Goal: Complete application form: Complete application form

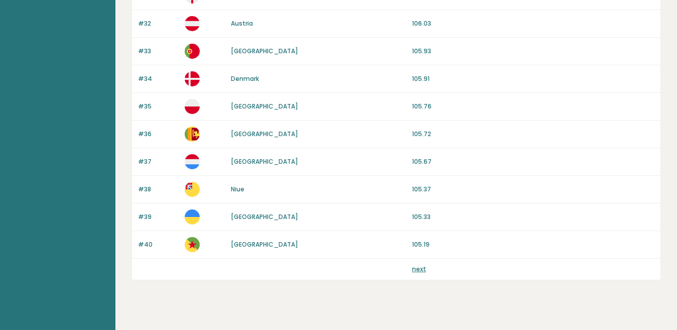
scroll to position [963, 0]
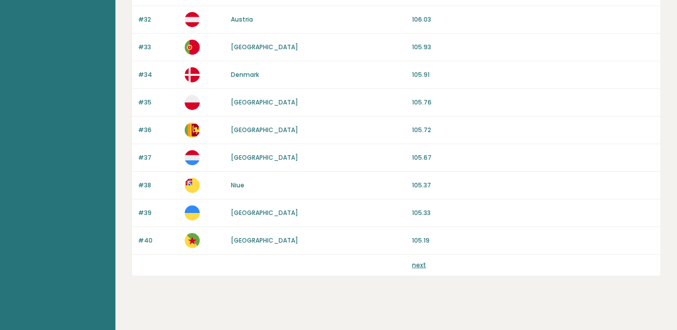
click at [415, 264] on link "next" at bounding box center [419, 264] width 14 height 9
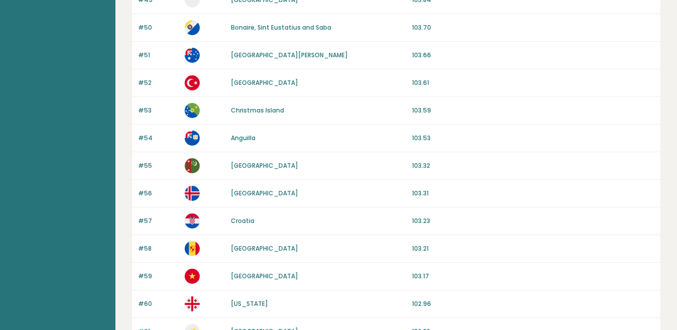
click at [673, 144] on div "Average IQ scores per country It is important to remember that intelligence is …" at bounding box center [395, 303] width 561 height 1303
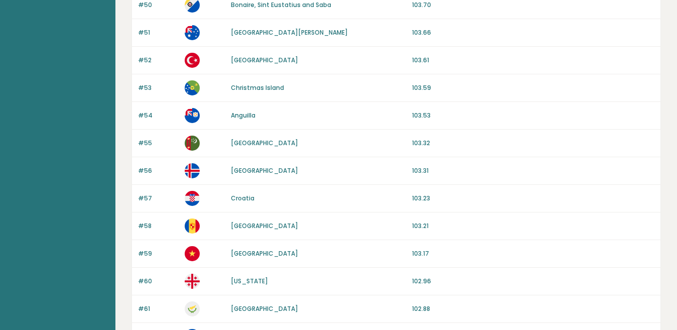
click at [672, 147] on div "Average IQ scores per country It is important to remember that intelligence is …" at bounding box center [395, 281] width 561 height 1303
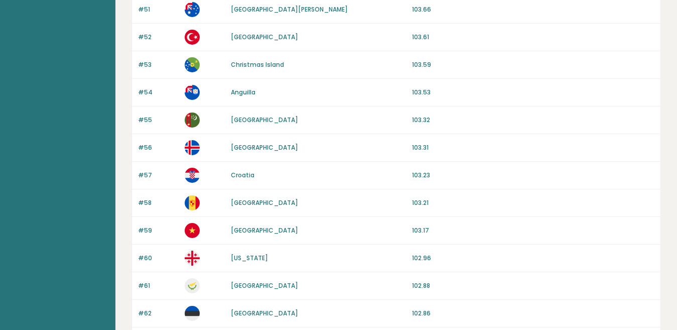
scroll to position [0, 0]
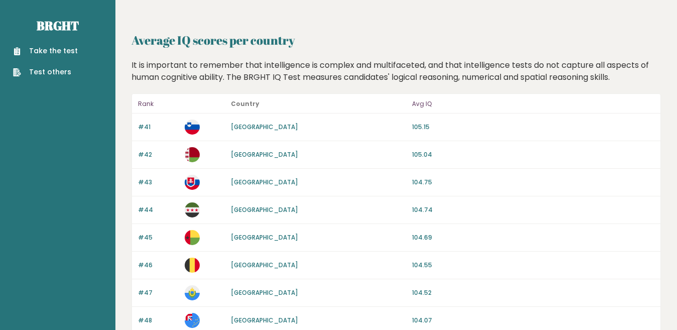
click at [69, 54] on link "Take the test" at bounding box center [45, 51] width 65 height 11
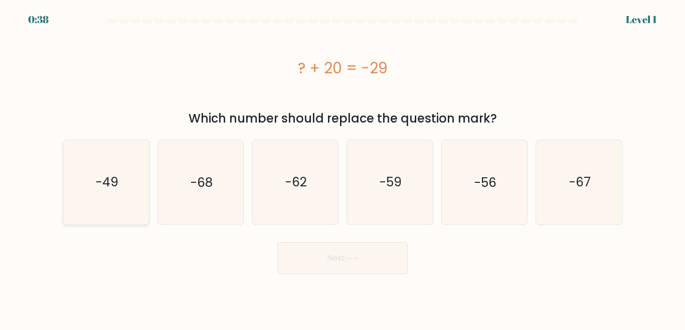
click at [111, 180] on text "-49" at bounding box center [106, 182] width 23 height 18
click at [343, 168] on input "a. -49" at bounding box center [343, 166] width 1 height 3
radio input "true"
click at [304, 266] on button "Next" at bounding box center [342, 258] width 130 height 32
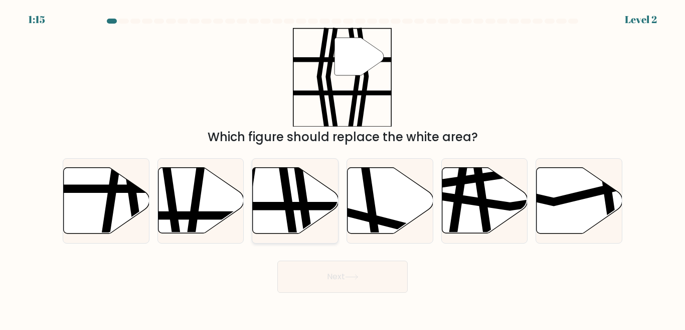
click at [289, 212] on icon at bounding box center [287, 236] width 13 height 173
click at [343, 168] on input "c." at bounding box center [343, 166] width 1 height 3
radio input "true"
click at [352, 278] on icon at bounding box center [352, 277] width 14 height 6
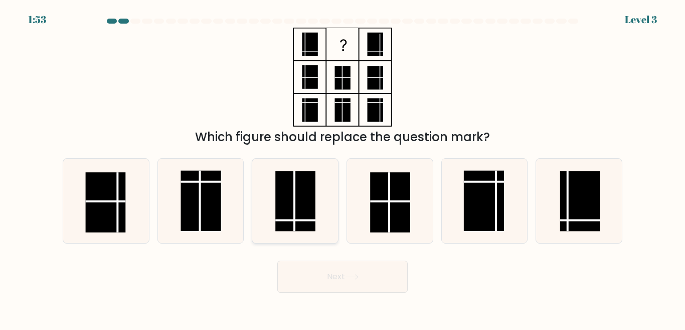
click at [290, 190] on rect at bounding box center [295, 201] width 40 height 60
click at [343, 168] on input "c." at bounding box center [343, 166] width 1 height 3
radio input "true"
click at [371, 276] on button "Next" at bounding box center [342, 276] width 130 height 32
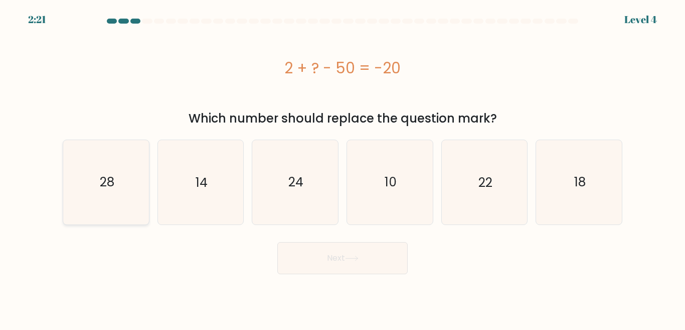
click at [114, 188] on text "28" at bounding box center [106, 182] width 15 height 18
click at [343, 168] on input "a. 28" at bounding box center [343, 166] width 1 height 3
radio input "true"
click at [323, 251] on button "Next" at bounding box center [342, 258] width 130 height 32
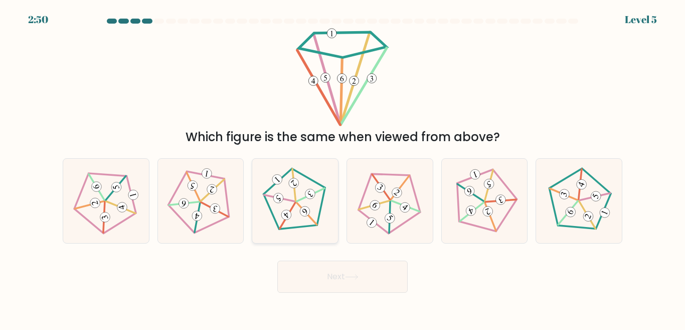
click at [322, 165] on div at bounding box center [295, 200] width 87 height 85
click at [343, 165] on input "c." at bounding box center [343, 166] width 1 height 3
radio input "true"
click at [345, 272] on button "Next" at bounding box center [342, 276] width 130 height 32
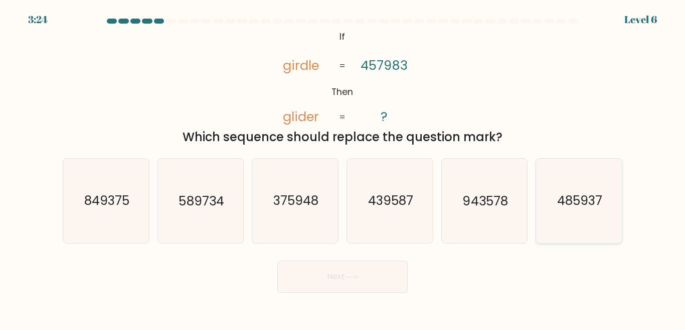
click at [568, 194] on text "485937" at bounding box center [579, 201] width 45 height 18
click at [343, 168] on input "f. 485937" at bounding box center [343, 166] width 1 height 3
radio input "true"
click at [307, 281] on button "Next" at bounding box center [342, 276] width 130 height 32
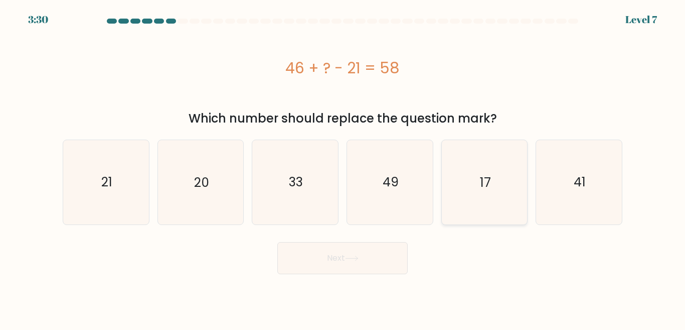
click at [478, 166] on icon "17" at bounding box center [484, 182] width 84 height 84
click at [343, 166] on input "e. 17" at bounding box center [343, 166] width 1 height 3
radio input "true"
click at [316, 188] on icon "33" at bounding box center [295, 182] width 84 height 84
click at [343, 168] on input "c. 33" at bounding box center [343, 166] width 1 height 3
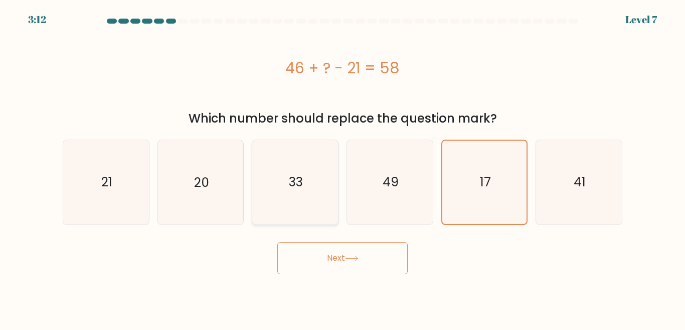
radio input "true"
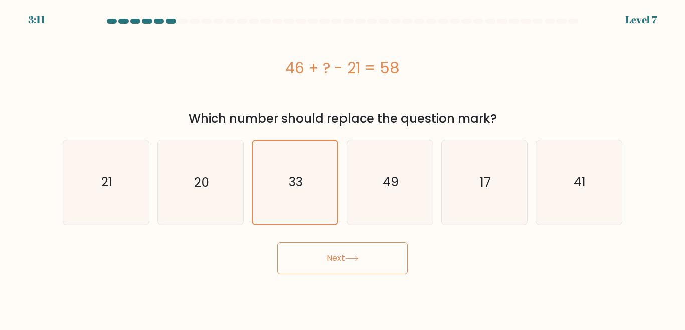
click at [340, 250] on button "Next" at bounding box center [342, 258] width 130 height 32
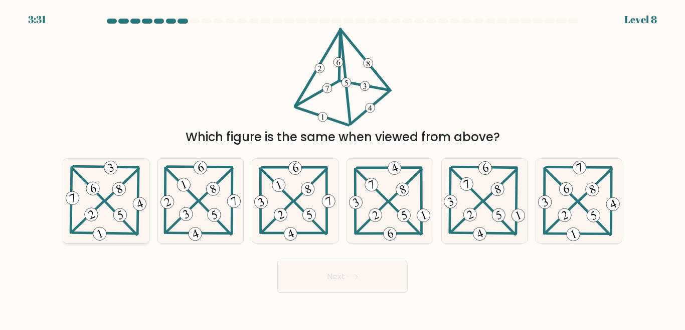
click at [135, 176] on icon at bounding box center [106, 201] width 85 height 84
click at [343, 168] on input "a." at bounding box center [343, 166] width 1 height 3
radio input "true"
click at [320, 275] on button "Next" at bounding box center [342, 276] width 130 height 32
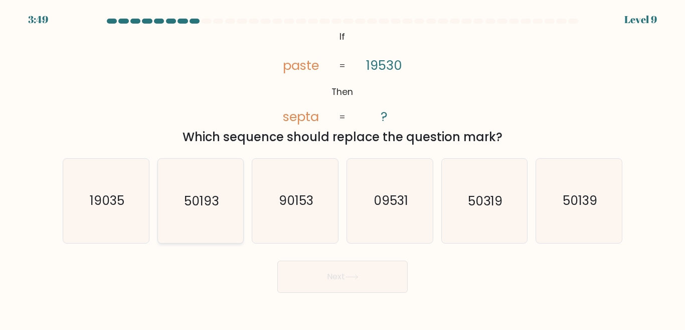
click at [189, 200] on text "50193" at bounding box center [201, 201] width 35 height 18
click at [343, 168] on input "b. 50193" at bounding box center [343, 166] width 1 height 3
radio input "true"
click at [365, 276] on button "Next" at bounding box center [342, 276] width 130 height 32
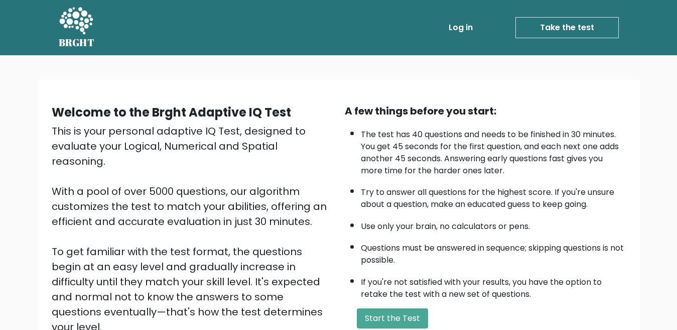
scroll to position [35, 0]
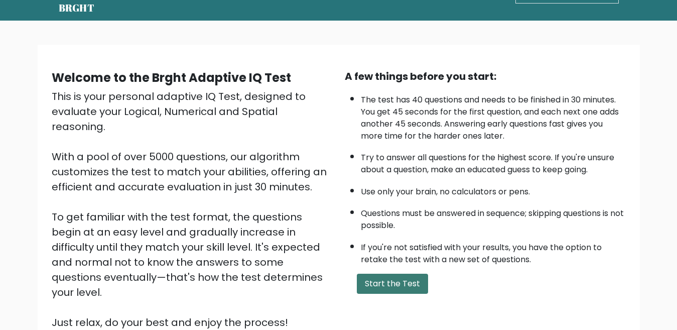
click at [422, 280] on button "Start the Test" at bounding box center [392, 283] width 71 height 20
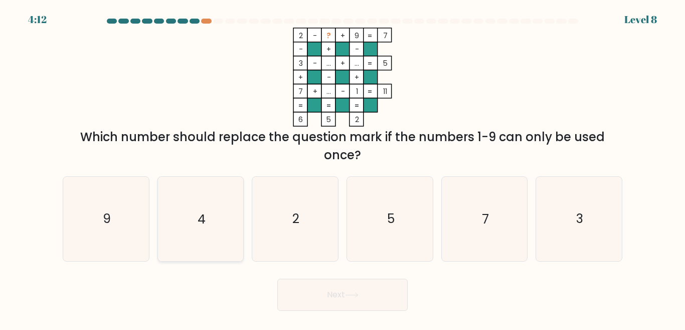
click at [222, 217] on icon "4" at bounding box center [201, 219] width 84 height 84
click at [343, 168] on input "b. 4" at bounding box center [343, 166] width 1 height 3
radio input "true"
click at [312, 301] on button "Next" at bounding box center [342, 294] width 130 height 32
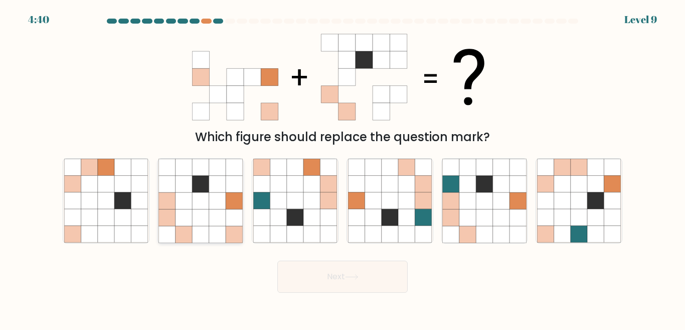
click at [217, 228] on icon at bounding box center [217, 234] width 17 height 17
click at [343, 168] on input "b." at bounding box center [343, 166] width 1 height 3
radio input "true"
click at [336, 281] on button "Next" at bounding box center [342, 276] width 130 height 32
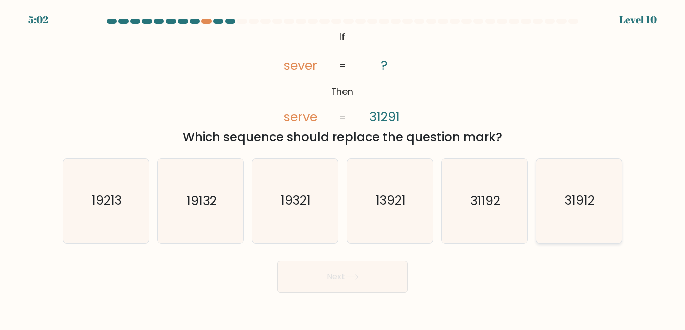
click at [556, 199] on icon "31912" at bounding box center [579, 201] width 84 height 84
click at [343, 168] on input "f. 31912" at bounding box center [343, 166] width 1 height 3
radio input "true"
click at [342, 287] on button "Next" at bounding box center [342, 276] width 130 height 32
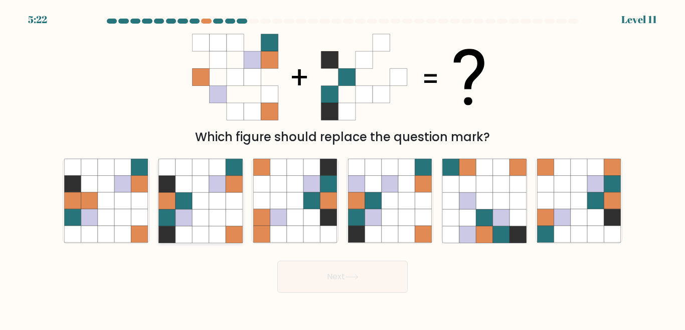
click at [184, 204] on icon at bounding box center [184, 200] width 17 height 17
click at [343, 168] on input "b." at bounding box center [343, 166] width 1 height 3
radio input "true"
click at [356, 277] on icon at bounding box center [352, 277] width 14 height 6
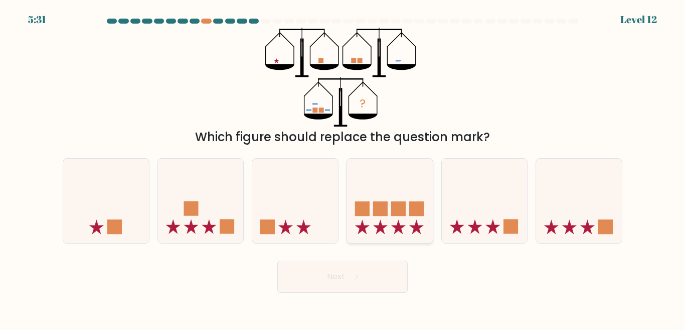
click at [401, 216] on rect at bounding box center [398, 208] width 15 height 15
click at [343, 168] on input "d." at bounding box center [343, 166] width 1 height 3
radio input "true"
click at [382, 275] on button "Next" at bounding box center [342, 276] width 130 height 32
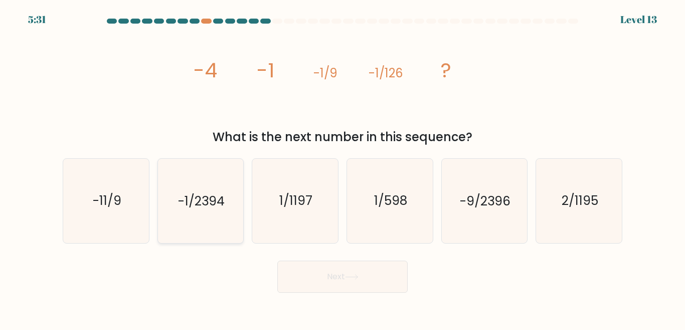
click at [236, 231] on icon "-1/2394" at bounding box center [201, 201] width 84 height 84
click at [343, 168] on input "b. -1/2394" at bounding box center [343, 166] width 1 height 3
radio input "true"
click at [344, 279] on button "Next" at bounding box center [342, 276] width 130 height 32
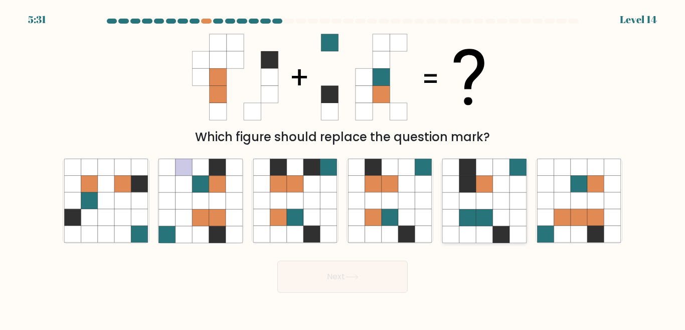
click at [505, 193] on icon at bounding box center [501, 200] width 17 height 17
click at [343, 168] on input "e." at bounding box center [343, 166] width 1 height 3
radio input "true"
click at [400, 213] on icon at bounding box center [406, 217] width 17 height 17
click at [343, 168] on input "d." at bounding box center [343, 166] width 1 height 3
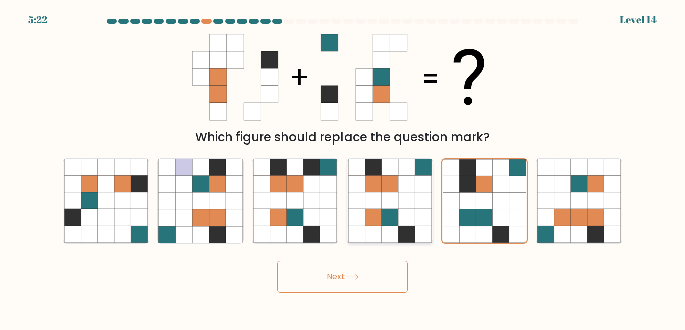
radio input "true"
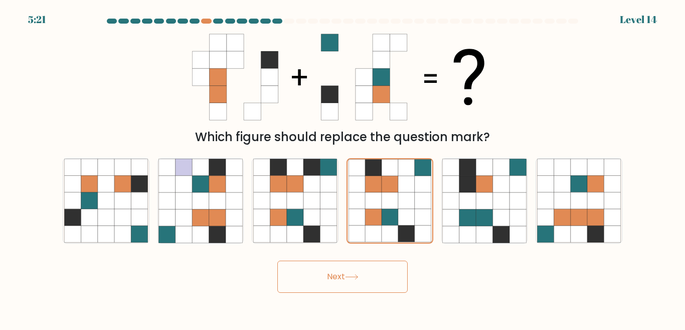
click at [365, 276] on button "Next" at bounding box center [342, 276] width 130 height 32
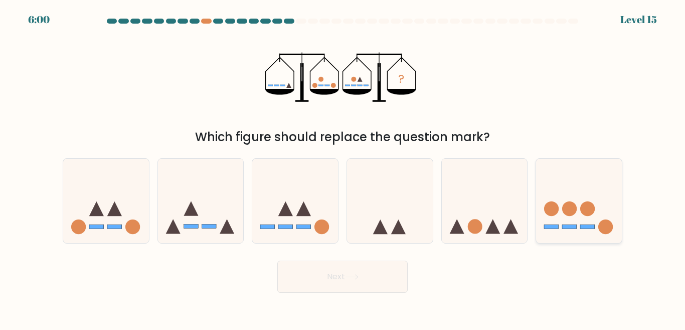
click at [570, 204] on circle at bounding box center [569, 208] width 15 height 15
click at [343, 168] on input "f." at bounding box center [343, 166] width 1 height 3
radio input "true"
click at [361, 280] on button "Next" at bounding box center [342, 276] width 130 height 32
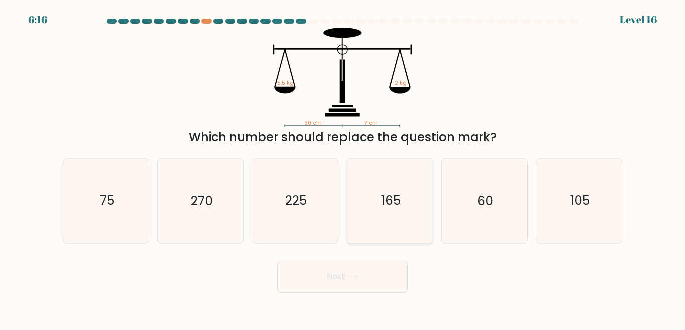
click at [403, 184] on icon "165" at bounding box center [390, 201] width 84 height 84
click at [343, 168] on input "d. 165" at bounding box center [343, 166] width 1 height 3
radio input "true"
click at [333, 286] on button "Next" at bounding box center [342, 276] width 130 height 32
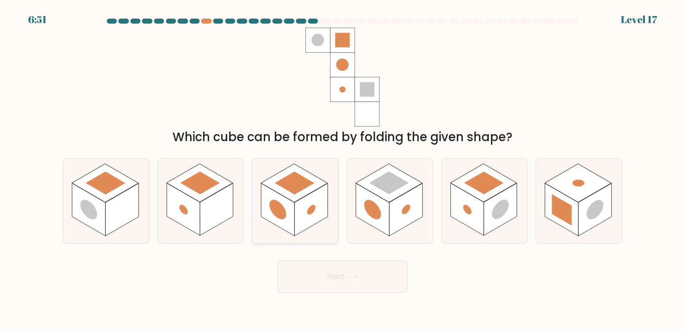
click at [308, 227] on rect at bounding box center [310, 209] width 33 height 53
click at [343, 168] on input "c." at bounding box center [343, 166] width 1 height 3
radio input "true"
click at [345, 273] on button "Next" at bounding box center [342, 276] width 130 height 32
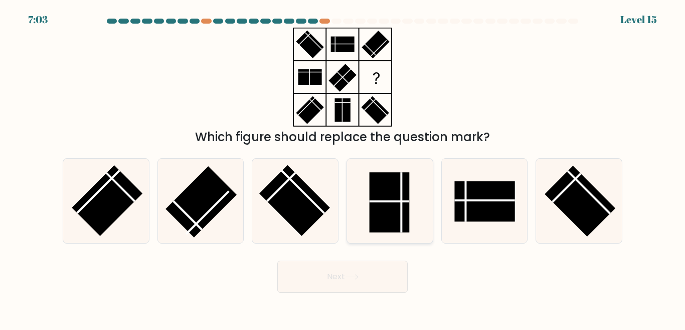
click at [405, 197] on rect at bounding box center [389, 202] width 40 height 60
click at [343, 168] on input "d." at bounding box center [343, 166] width 1 height 3
radio input "true"
click at [329, 274] on button "Next" at bounding box center [342, 276] width 130 height 32
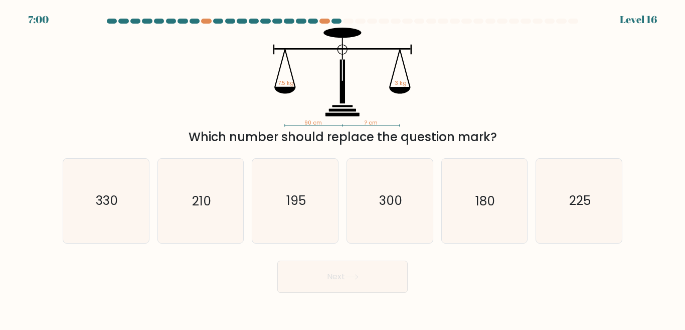
click at [329, 274] on button "Next" at bounding box center [342, 276] width 130 height 32
click at [581, 197] on text "225" at bounding box center [580, 201] width 22 height 18
click at [343, 168] on input "f. 225" at bounding box center [343, 166] width 1 height 3
radio input "true"
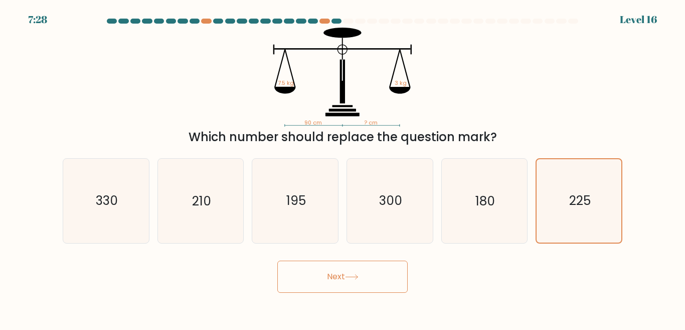
click at [376, 277] on button "Next" at bounding box center [342, 276] width 130 height 32
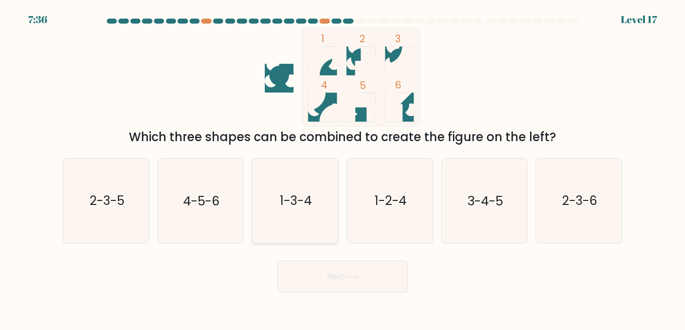
click at [321, 200] on icon "1-3-4" at bounding box center [295, 201] width 84 height 84
click at [343, 168] on input "c. 1-3-4" at bounding box center [343, 166] width 1 height 3
radio input "true"
click at [350, 282] on button "Next" at bounding box center [342, 276] width 130 height 32
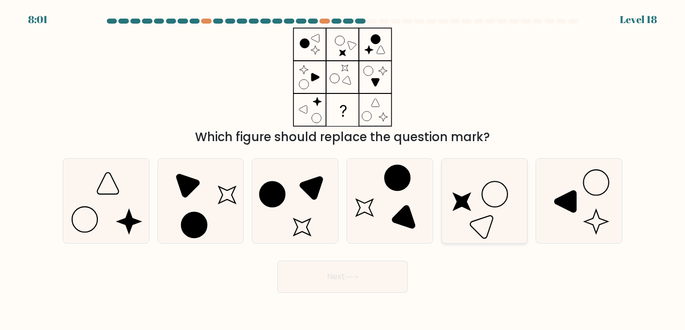
click at [506, 206] on icon at bounding box center [484, 201] width 84 height 84
click at [343, 168] on input "e." at bounding box center [343, 166] width 1 height 3
radio input "true"
click at [362, 271] on button "Next" at bounding box center [342, 276] width 130 height 32
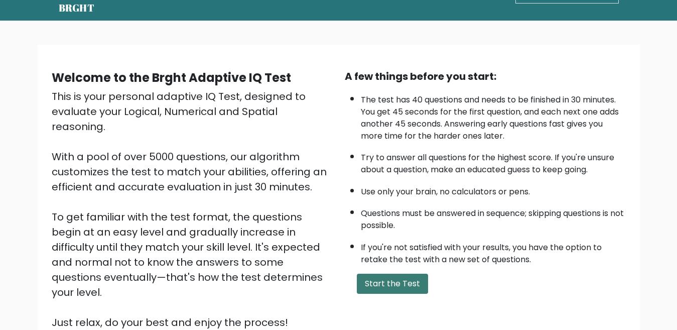
scroll to position [35, 0]
click at [396, 286] on button "Start the Test" at bounding box center [392, 283] width 71 height 20
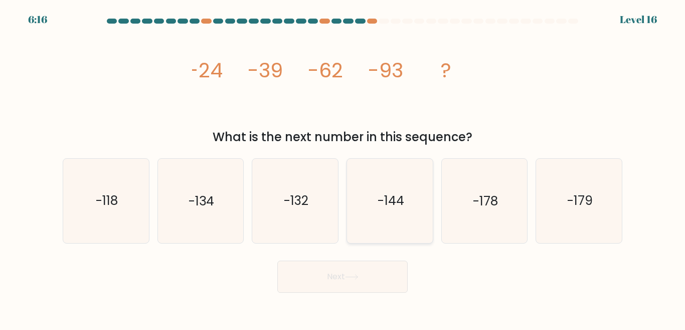
click at [423, 210] on icon "-144" at bounding box center [390, 201] width 84 height 84
click at [343, 168] on input "d. -144" at bounding box center [343, 166] width 1 height 3
radio input "true"
click at [351, 281] on button "Next" at bounding box center [342, 276] width 130 height 32
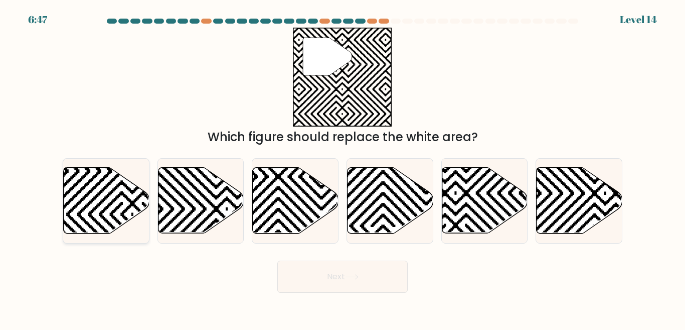
click at [124, 194] on icon at bounding box center [132, 128] width 173 height 173
click at [343, 168] on input "a." at bounding box center [343, 166] width 1 height 3
radio input "true"
click at [325, 281] on button "Next" at bounding box center [342, 276] width 130 height 32
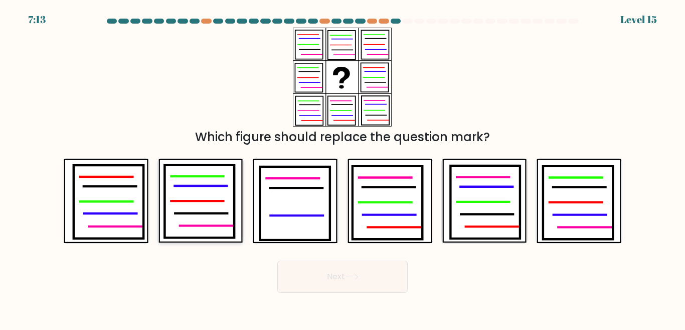
click at [196, 226] on icon at bounding box center [206, 226] width 52 height 0
click at [343, 168] on input "b." at bounding box center [343, 166] width 1 height 3
radio input "true"
click at [305, 268] on button "Next" at bounding box center [342, 276] width 130 height 32
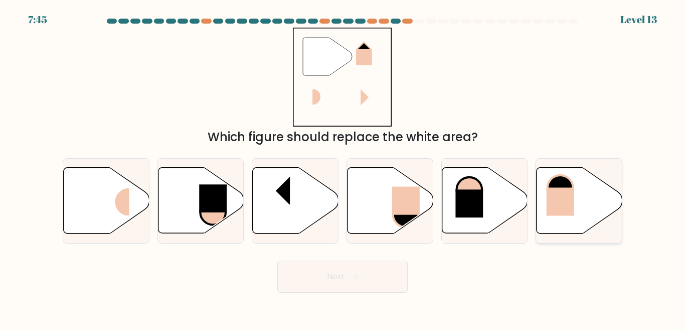
click at [569, 213] on rect at bounding box center [561, 202] width 28 height 28
click at [343, 168] on input "f." at bounding box center [343, 166] width 1 height 3
radio input "true"
click at [384, 285] on button "Next" at bounding box center [342, 276] width 130 height 32
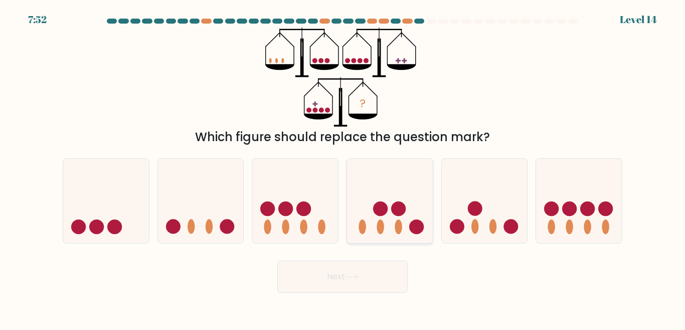
click at [405, 213] on icon at bounding box center [390, 200] width 86 height 71
click at [343, 168] on input "d." at bounding box center [343, 166] width 1 height 3
radio input "true"
click at [371, 290] on button "Next" at bounding box center [342, 276] width 130 height 32
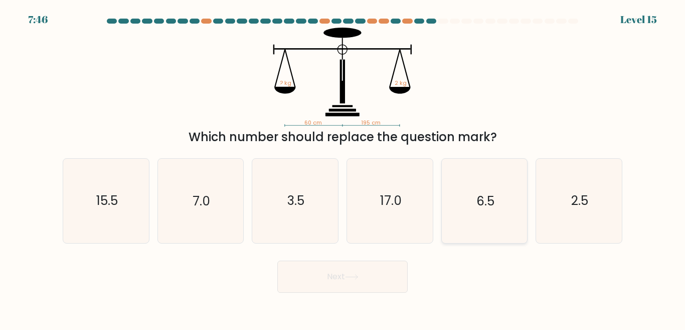
click at [493, 216] on icon "6.5" at bounding box center [484, 201] width 84 height 84
click at [343, 168] on input "e. 6.5" at bounding box center [343, 166] width 1 height 3
radio input "true"
click at [345, 274] on button "Next" at bounding box center [342, 276] width 130 height 32
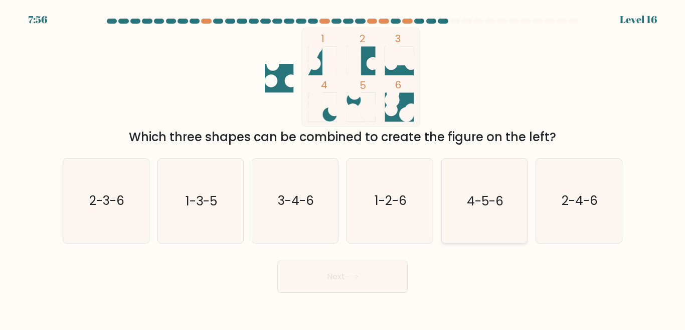
click at [476, 193] on text "4-5-6" at bounding box center [485, 201] width 37 height 18
click at [343, 168] on input "e. 4-5-6" at bounding box center [343, 166] width 1 height 3
radio input "true"
click at [367, 269] on button "Next" at bounding box center [342, 276] width 130 height 32
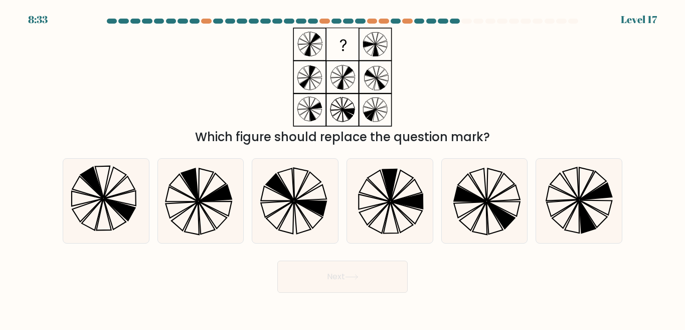
click at [367, 269] on button "Next" at bounding box center [342, 276] width 130 height 32
click at [471, 216] on icon at bounding box center [484, 201] width 84 height 84
click at [343, 168] on input "e." at bounding box center [343, 166] width 1 height 3
radio input "true"
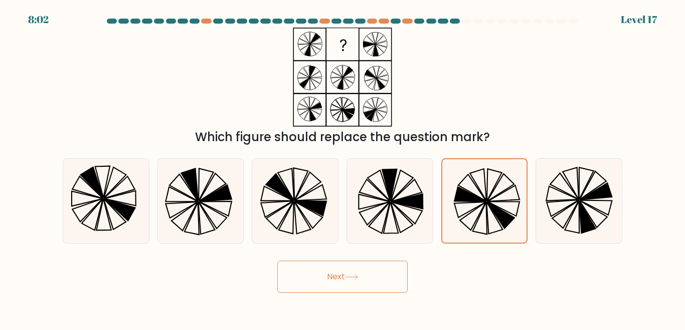
click at [370, 269] on button "Next" at bounding box center [342, 276] width 130 height 32
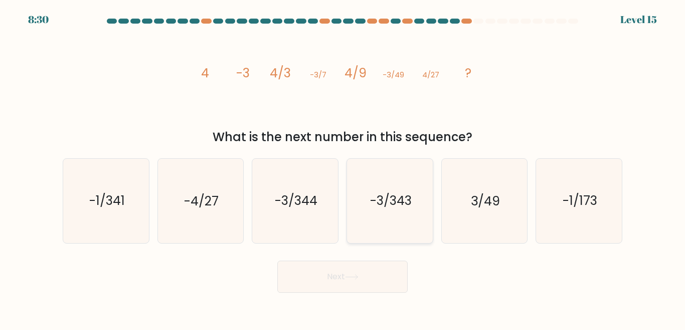
click at [404, 169] on icon "-3/343" at bounding box center [390, 201] width 84 height 84
click at [343, 168] on input "d. -3/343" at bounding box center [343, 166] width 1 height 3
radio input "true"
click at [387, 264] on button "Next" at bounding box center [342, 276] width 130 height 32
click at [385, 274] on button "Next" at bounding box center [342, 276] width 130 height 32
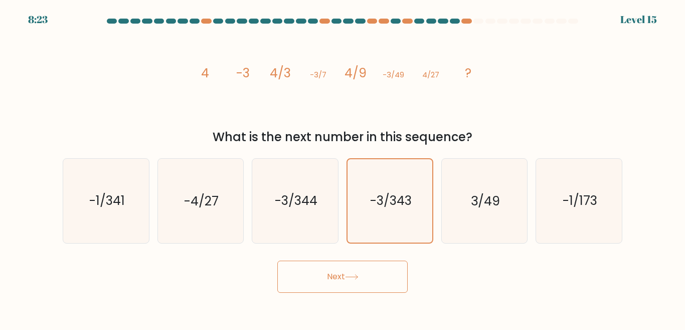
click at [385, 274] on button "Next" at bounding box center [342, 276] width 130 height 32
click at [320, 286] on button "Next" at bounding box center [342, 276] width 130 height 32
click at [349, 275] on icon at bounding box center [352, 277] width 14 height 6
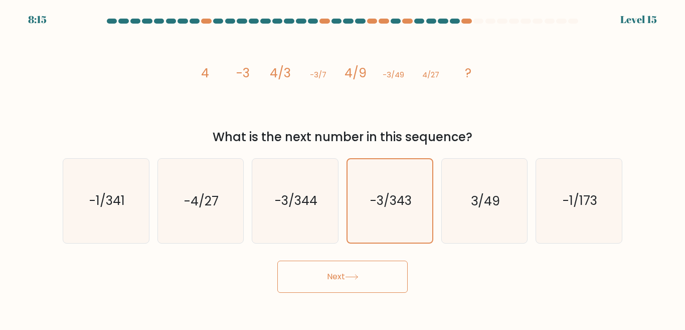
click at [357, 263] on button "Next" at bounding box center [342, 276] width 130 height 32
click at [360, 268] on button "Next" at bounding box center [342, 276] width 130 height 32
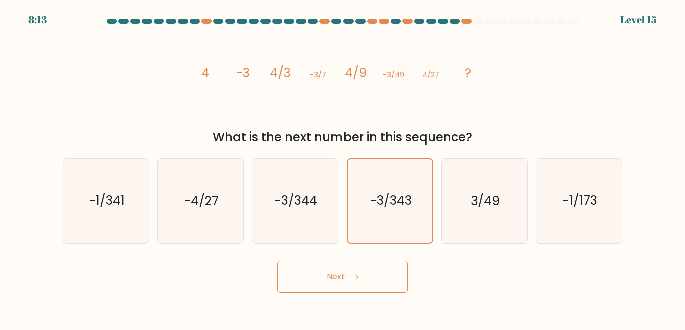
click at [360, 268] on button "Next" at bounding box center [342, 276] width 130 height 32
click at [303, 215] on icon "-3/344" at bounding box center [295, 201] width 84 height 84
click at [343, 168] on input "c. -3/344" at bounding box center [343, 166] width 1 height 3
radio input "true"
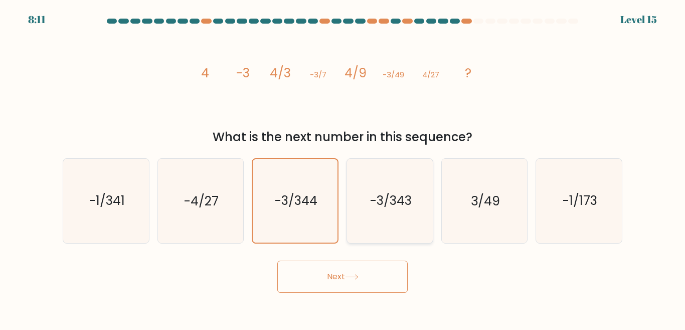
click at [384, 218] on icon "-3/343" at bounding box center [390, 201] width 84 height 84
click at [343, 168] on input "d. -3/343" at bounding box center [343, 166] width 1 height 3
radio input "true"
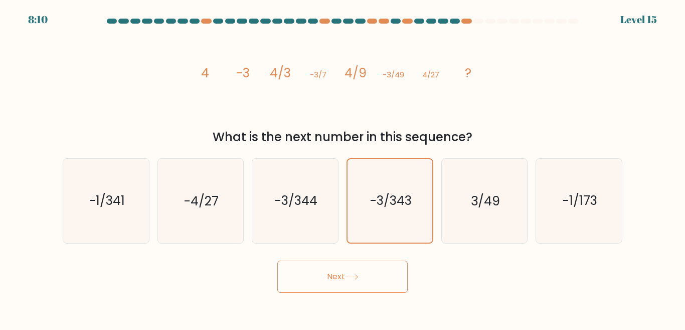
click at [339, 274] on button "Next" at bounding box center [342, 276] width 130 height 32
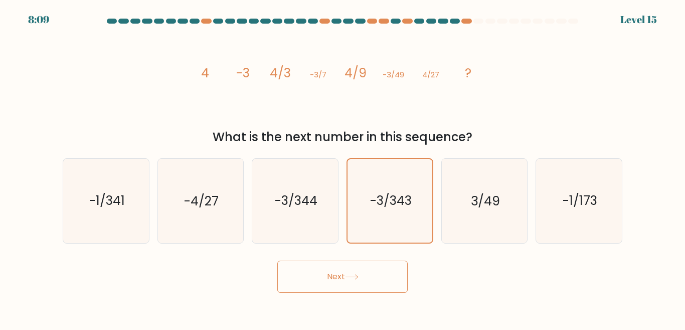
click at [339, 274] on button "Next" at bounding box center [342, 276] width 130 height 32
click at [452, 205] on icon "3/49" at bounding box center [484, 201] width 84 height 84
click at [343, 168] on input "e. 3/49" at bounding box center [343, 166] width 1 height 3
radio input "true"
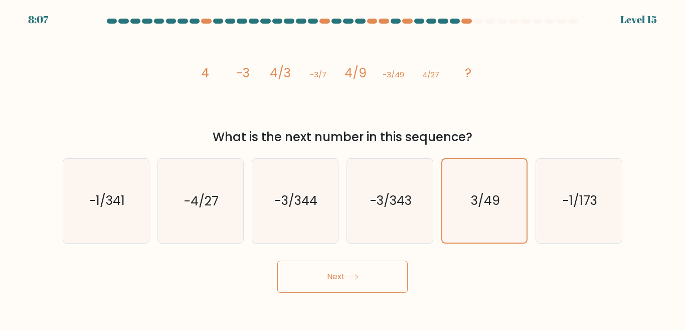
click at [248, 208] on div "c. -3/344" at bounding box center [295, 200] width 95 height 85
click at [405, 216] on icon "-3/343" at bounding box center [390, 201] width 84 height 84
click at [343, 168] on input "d. -3/343" at bounding box center [343, 166] width 1 height 3
radio input "true"
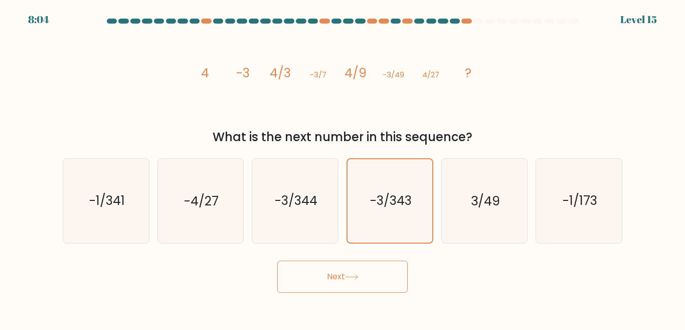
click at [369, 285] on button "Next" at bounding box center [342, 276] width 130 height 32
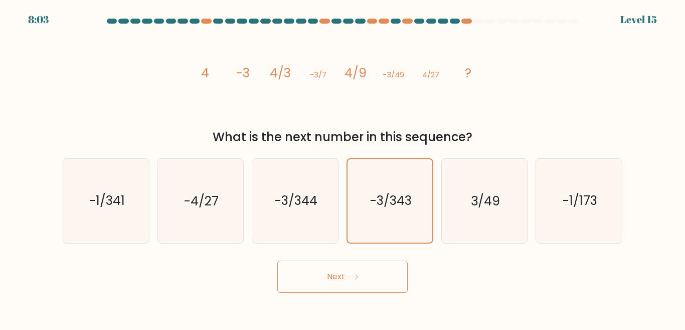
click at [369, 285] on button "Next" at bounding box center [342, 276] width 130 height 32
click at [371, 291] on button "Next" at bounding box center [342, 276] width 130 height 32
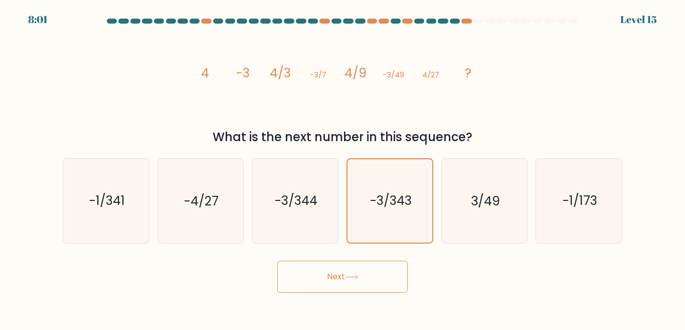
click at [371, 291] on button "Next" at bounding box center [342, 276] width 130 height 32
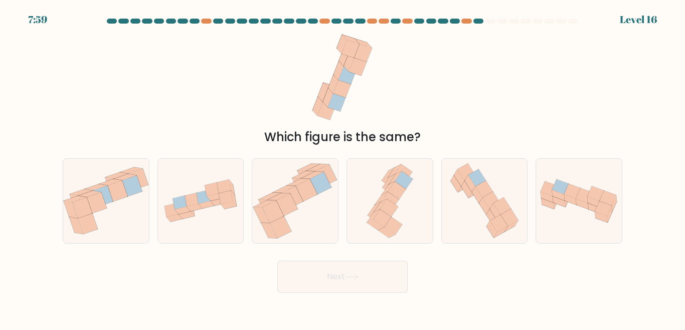
click at [369, 275] on button "Next" at bounding box center [342, 276] width 130 height 32
click at [121, 222] on icon at bounding box center [106, 200] width 86 height 73
click at [343, 168] on input "a." at bounding box center [343, 166] width 1 height 3
radio input "true"
click at [286, 280] on button "Next" at bounding box center [342, 276] width 130 height 32
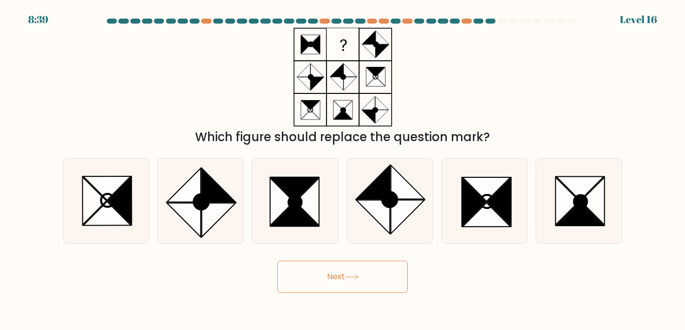
click at [286, 280] on button "Next" at bounding box center [342, 276] width 130 height 32
click at [289, 201] on icon at bounding box center [295, 202] width 13 height 13
click at [343, 168] on input "c." at bounding box center [343, 166] width 1 height 3
radio input "true"
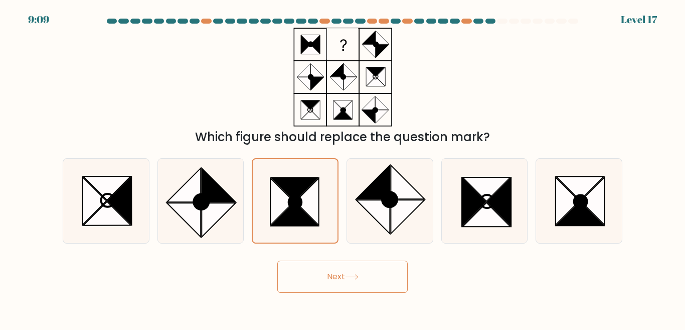
click at [337, 273] on button "Next" at bounding box center [342, 276] width 130 height 32
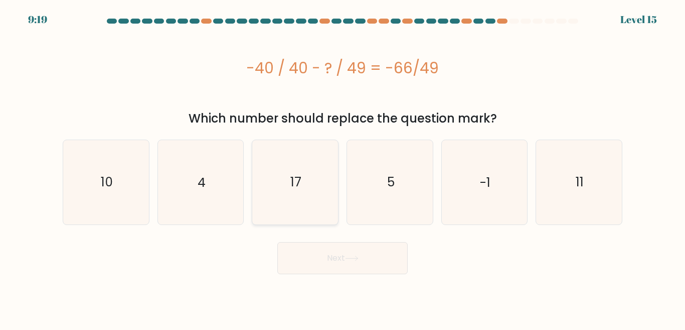
click at [297, 151] on icon "17" at bounding box center [295, 182] width 84 height 84
click at [343, 165] on input "c. 17" at bounding box center [343, 166] width 1 height 3
radio input "true"
click at [347, 261] on button "Next" at bounding box center [342, 258] width 130 height 32
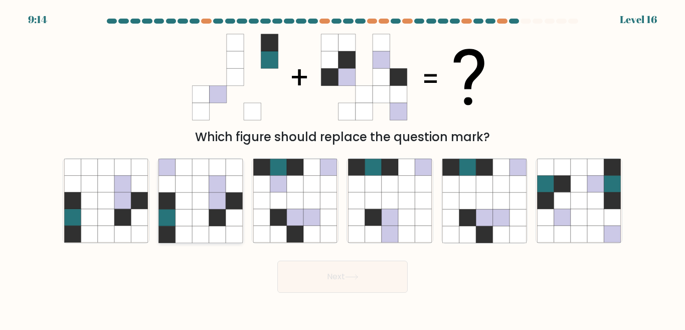
click at [207, 212] on icon at bounding box center [200, 217] width 17 height 17
click at [343, 168] on input "b." at bounding box center [343, 166] width 1 height 3
radio input "true"
click at [305, 285] on button "Next" at bounding box center [342, 276] width 130 height 32
click at [305, 286] on button "Next" at bounding box center [342, 276] width 130 height 32
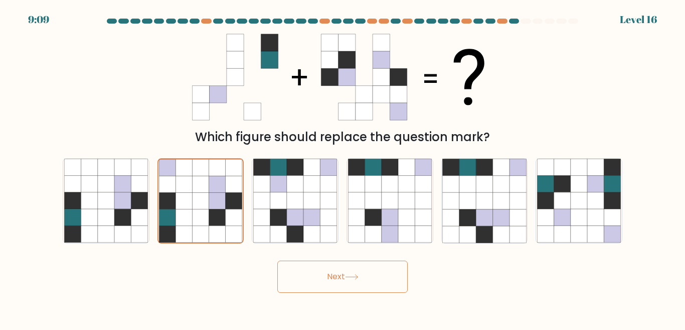
click at [305, 286] on button "Next" at bounding box center [342, 276] width 130 height 32
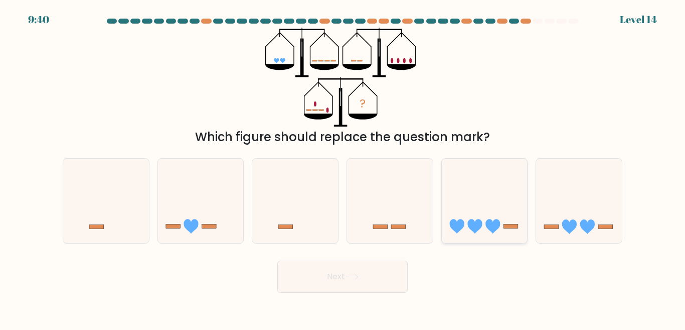
click at [472, 201] on icon at bounding box center [485, 200] width 86 height 71
click at [343, 168] on input "e." at bounding box center [343, 166] width 1 height 3
radio input "true"
click at [375, 268] on button "Next" at bounding box center [342, 276] width 130 height 32
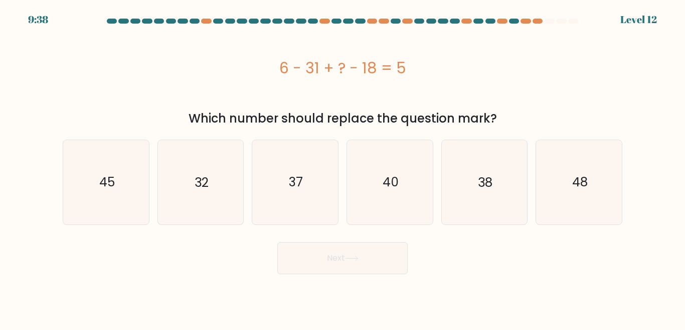
click at [375, 268] on button "Next" at bounding box center [342, 258] width 130 height 32
